Goal: Task Accomplishment & Management: Complete application form

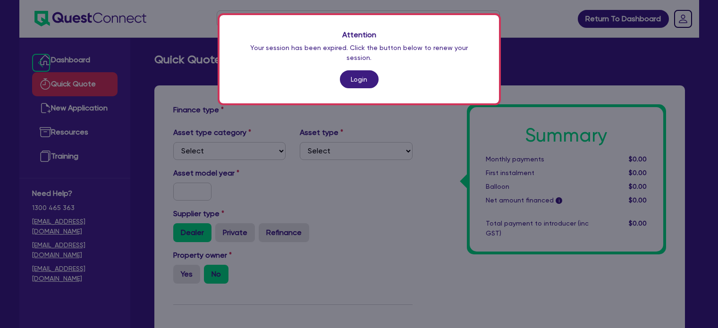
scroll to position [264, 0]
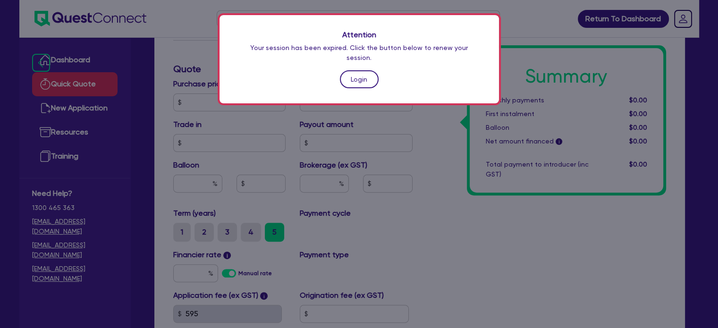
click at [370, 70] on link "Login" at bounding box center [359, 79] width 39 height 18
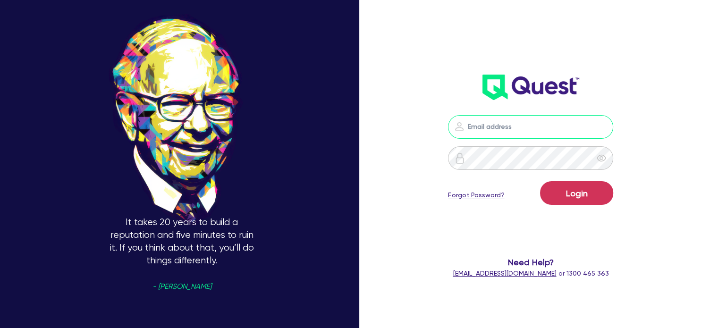
click at [517, 130] on input "email" at bounding box center [530, 127] width 165 height 24
type input "[EMAIL_ADDRESS][PERSON_NAME][DOMAIN_NAME]"
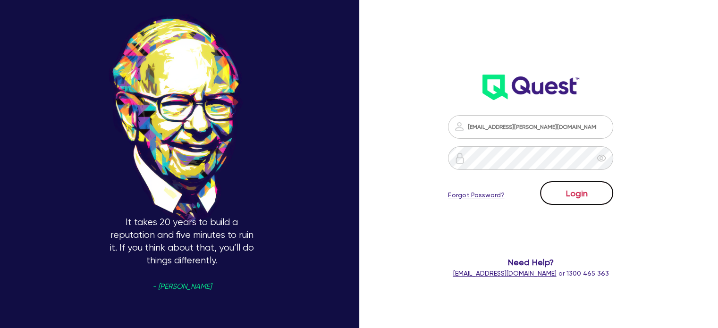
click at [566, 186] on button "Login" at bounding box center [576, 193] width 73 height 24
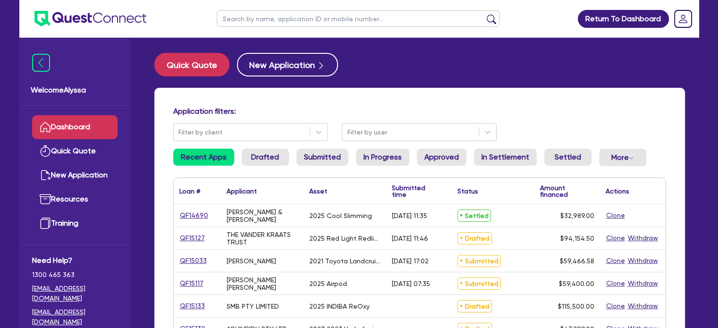
click at [266, 18] on input "text" at bounding box center [358, 18] width 283 height 17
type input "meg"
click at [484, 14] on button "submit" at bounding box center [491, 20] width 15 height 13
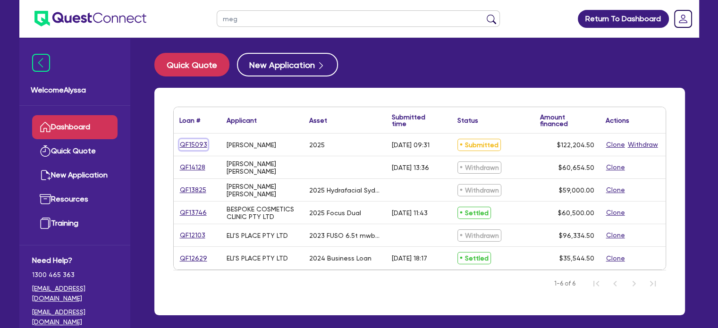
click at [195, 142] on link "QF15093" at bounding box center [193, 144] width 28 height 11
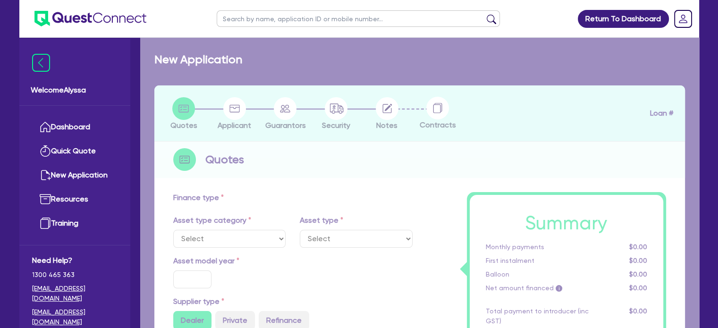
select select "SECONDARY_ASSETS"
type input "2025"
radio input "true"
type input "121,000"
type input "3"
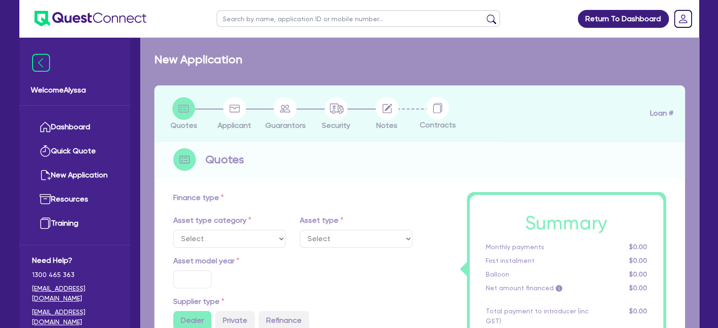
type input "3,666.14"
type input "10.45"
type input "500"
select select "MEDICAL_DENTAL_LABORATORY_EQUIPMENT"
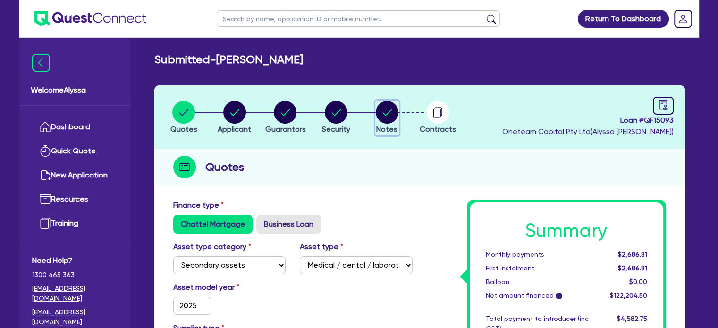
click at [380, 120] on circle "button" at bounding box center [387, 112] width 23 height 23
select select "Other"
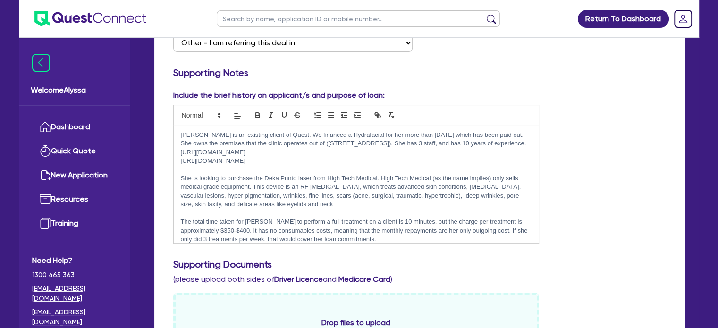
scroll to position [203, 0]
drag, startPoint x: 310, startPoint y: 186, endPoint x: 264, endPoint y: 185, distance: 46.7
click at [264, 185] on p "She is looking to purchase the Deka Punto laser from High Tech Medical. High Te…" at bounding box center [356, 192] width 351 height 35
copy p "Deka Punto laser"
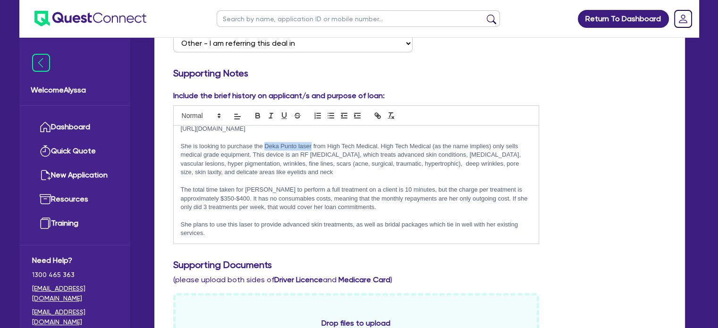
scroll to position [41, 0]
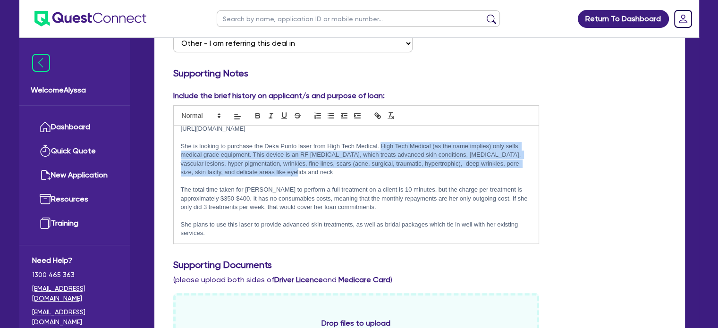
drag, startPoint x: 380, startPoint y: 167, endPoint x: 464, endPoint y: 175, distance: 84.4
click at [464, 175] on p "She is looking to purchase the Deka Punto laser from High Tech Medical. High Te…" at bounding box center [356, 159] width 351 height 35
copy p "High Tech Medical (as the name implies) only sells medical grade equipment. Thi…"
click at [251, 22] on input "text" at bounding box center [358, 18] width 283 height 17
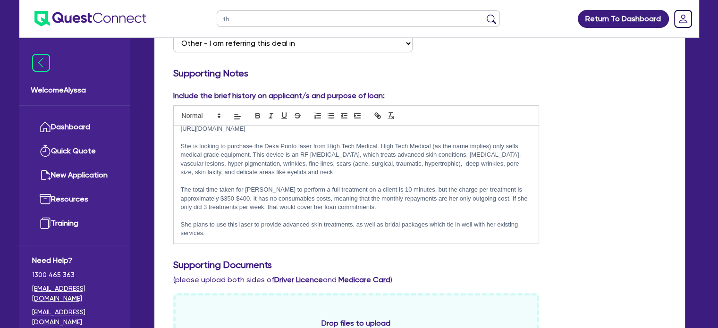
type input "thi"
click button "submit" at bounding box center [491, 20] width 15 height 13
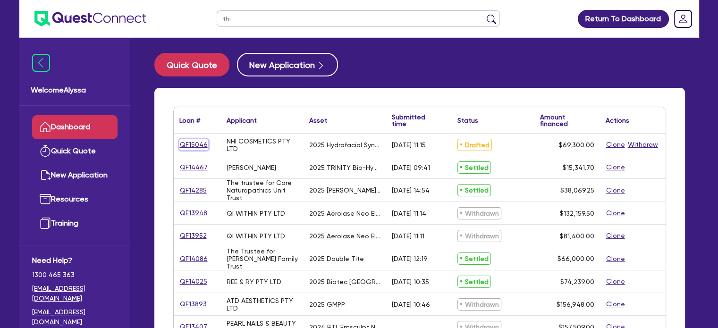
click at [185, 147] on link "QF15046" at bounding box center [193, 144] width 29 height 11
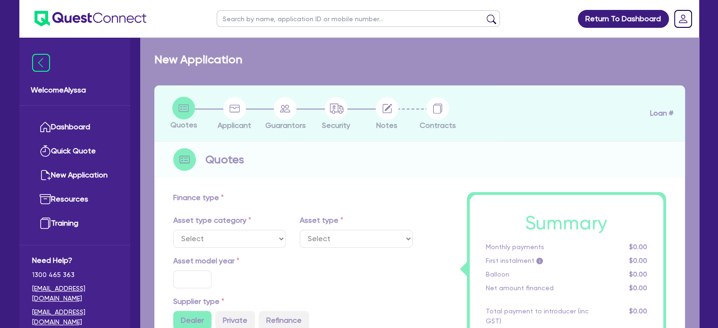
select select "TERTIARY_ASSETS"
type input "2025"
type input "69,300"
type input "4"
type input "2,772"
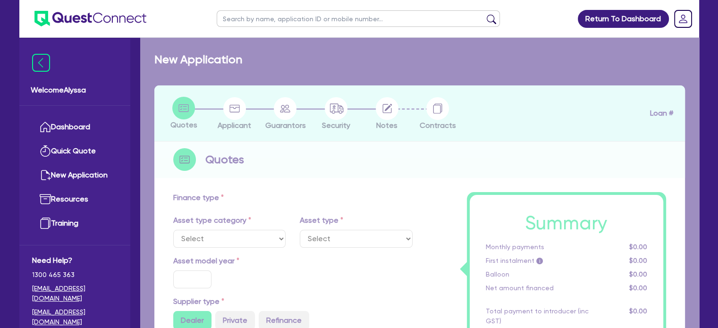
type input "10.5"
type input "350"
select select "BEAUTY_EQUIPMENT"
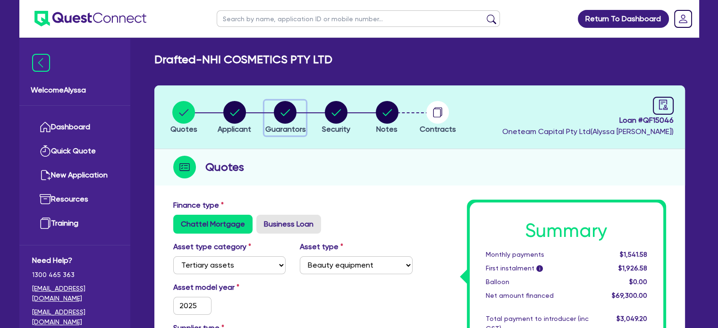
click at [276, 117] on circle "button" at bounding box center [285, 112] width 23 height 23
select select "MR"
select select "[GEOGRAPHIC_DATA]"
select select "MARRIED"
select select "MRS"
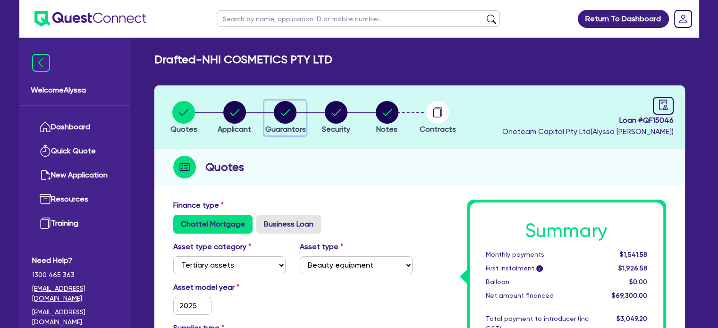
select select "[GEOGRAPHIC_DATA]"
select select "MARRIED"
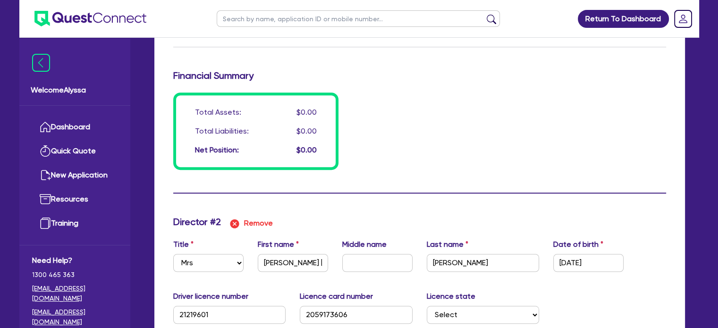
scroll to position [728, 0]
